Goal: Task Accomplishment & Management: Manage account settings

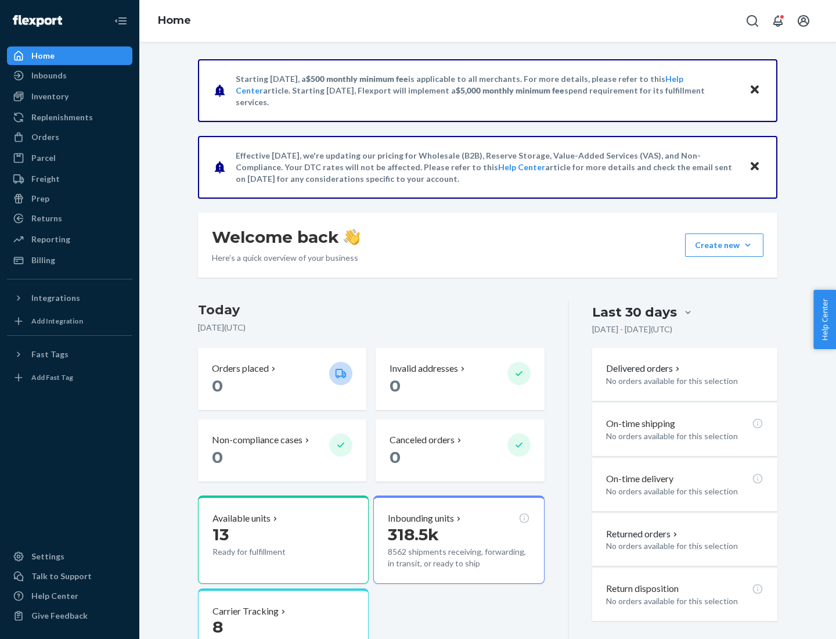
click at [748, 245] on button "Create new Create new inbound Create new order Create new product" at bounding box center [724, 245] width 78 height 23
click at [40, 199] on div "Prep" at bounding box center [40, 199] width 18 height 12
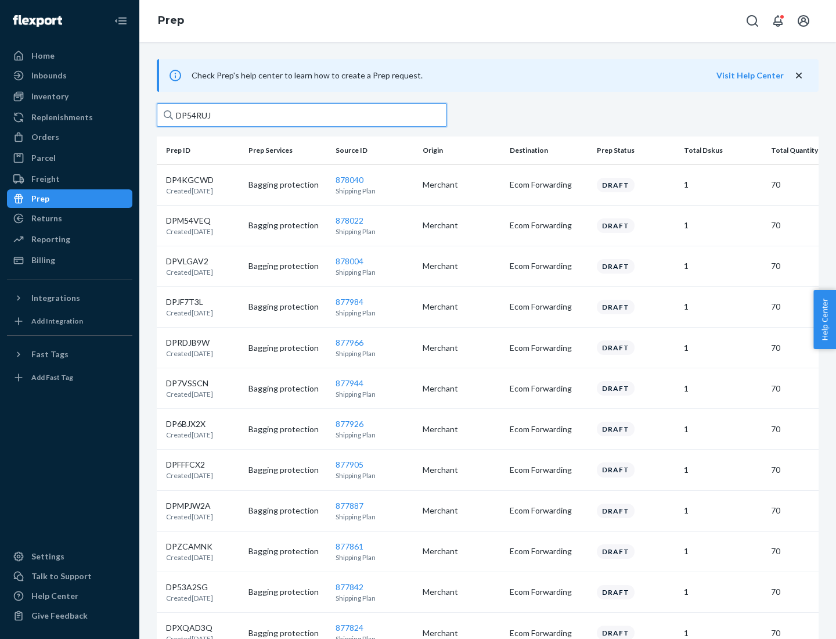
type input "DP54RUJL"
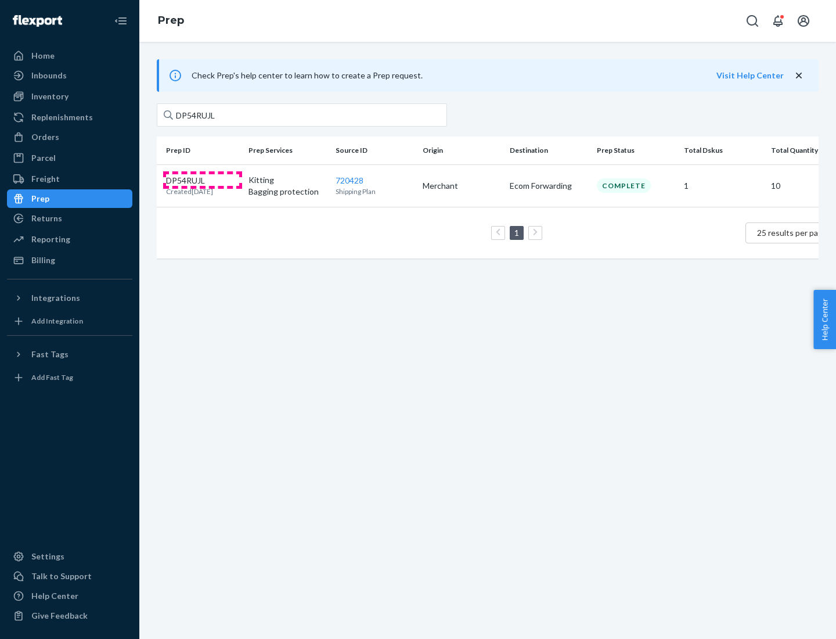
click at [203, 179] on p "DP54RUJL" at bounding box center [189, 181] width 47 height 12
